Goal: Find specific page/section: Find specific page/section

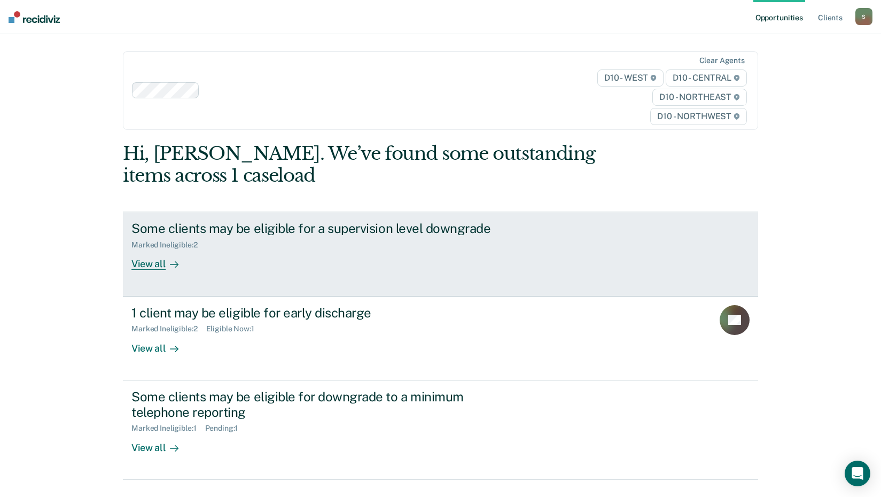
click at [159, 259] on div "View all" at bounding box center [161, 259] width 60 height 21
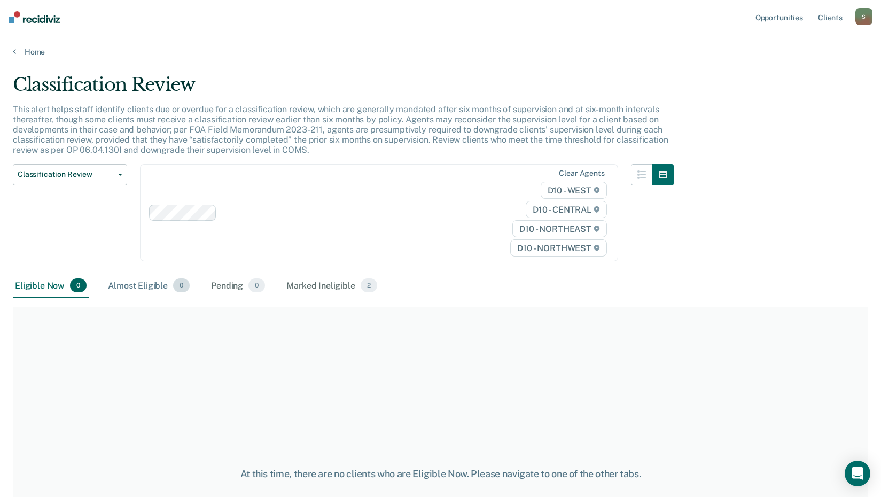
click at [129, 283] on div "Almost Eligible 0" at bounding box center [149, 286] width 86 height 24
click at [305, 292] on div "Marked Ineligible 2" at bounding box center [331, 286] width 95 height 24
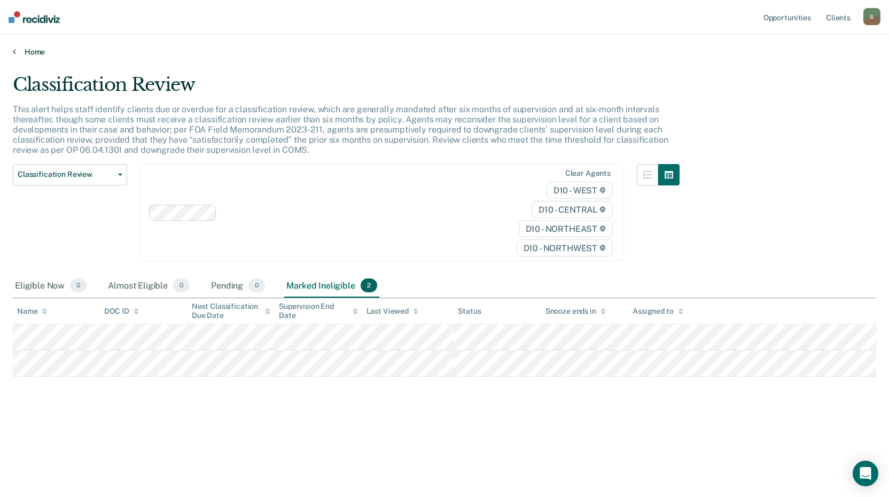
click at [15, 51] on icon at bounding box center [14, 51] width 3 height 9
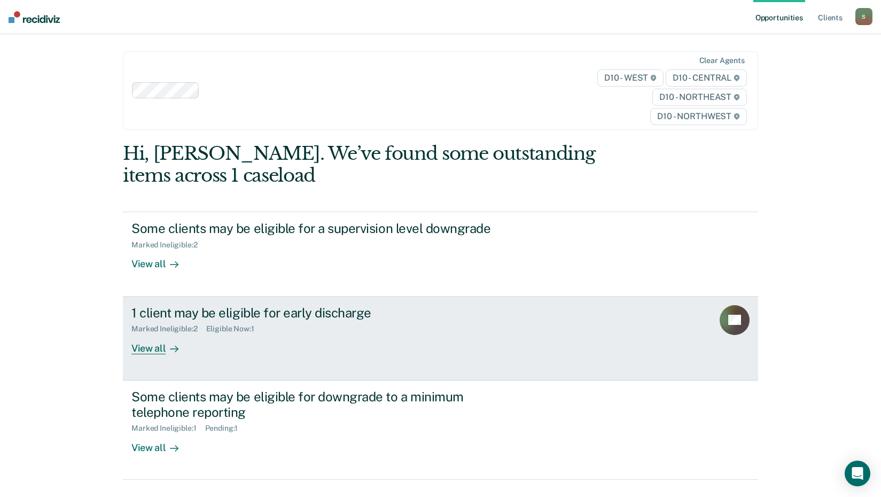
click at [161, 350] on div "View all" at bounding box center [161, 343] width 60 height 21
